Goal: Task Accomplishment & Management: Use online tool/utility

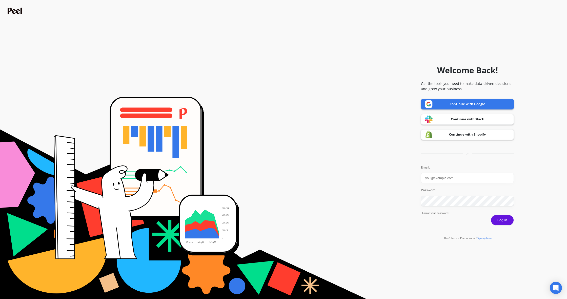
click at [460, 134] on link "Continue with Shopify" at bounding box center [467, 134] width 93 height 11
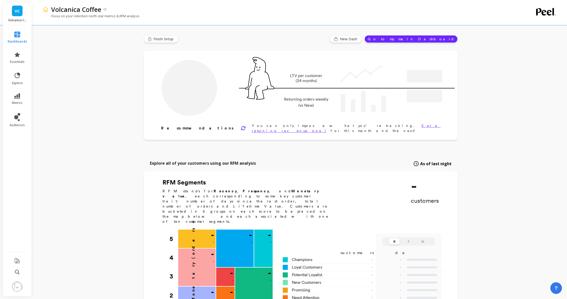
type input "Champions"
type input "6187"
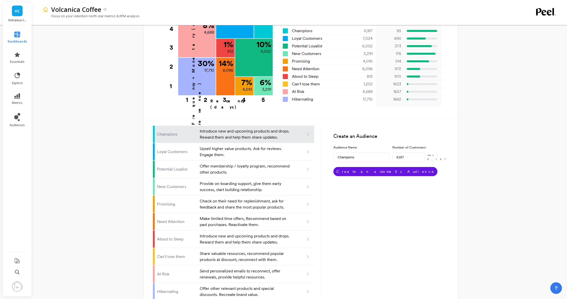
scroll to position [228, 0]
click at [16, 99] on link "metrics" at bounding box center [17, 99] width 19 height 12
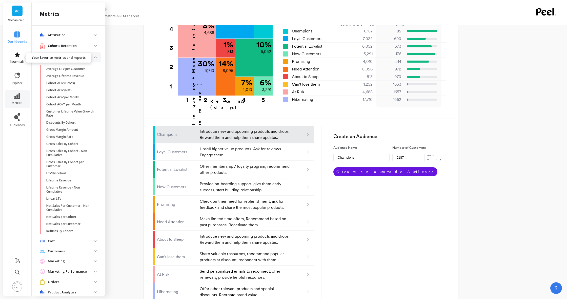
click at [19, 59] on link "essentials" at bounding box center [17, 58] width 19 height 12
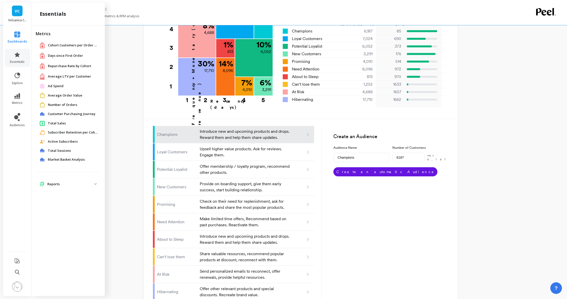
click at [67, 87] on link "Ad Spend" at bounding box center [72, 86] width 49 height 5
